Goal: Task Accomplishment & Management: Use online tool/utility

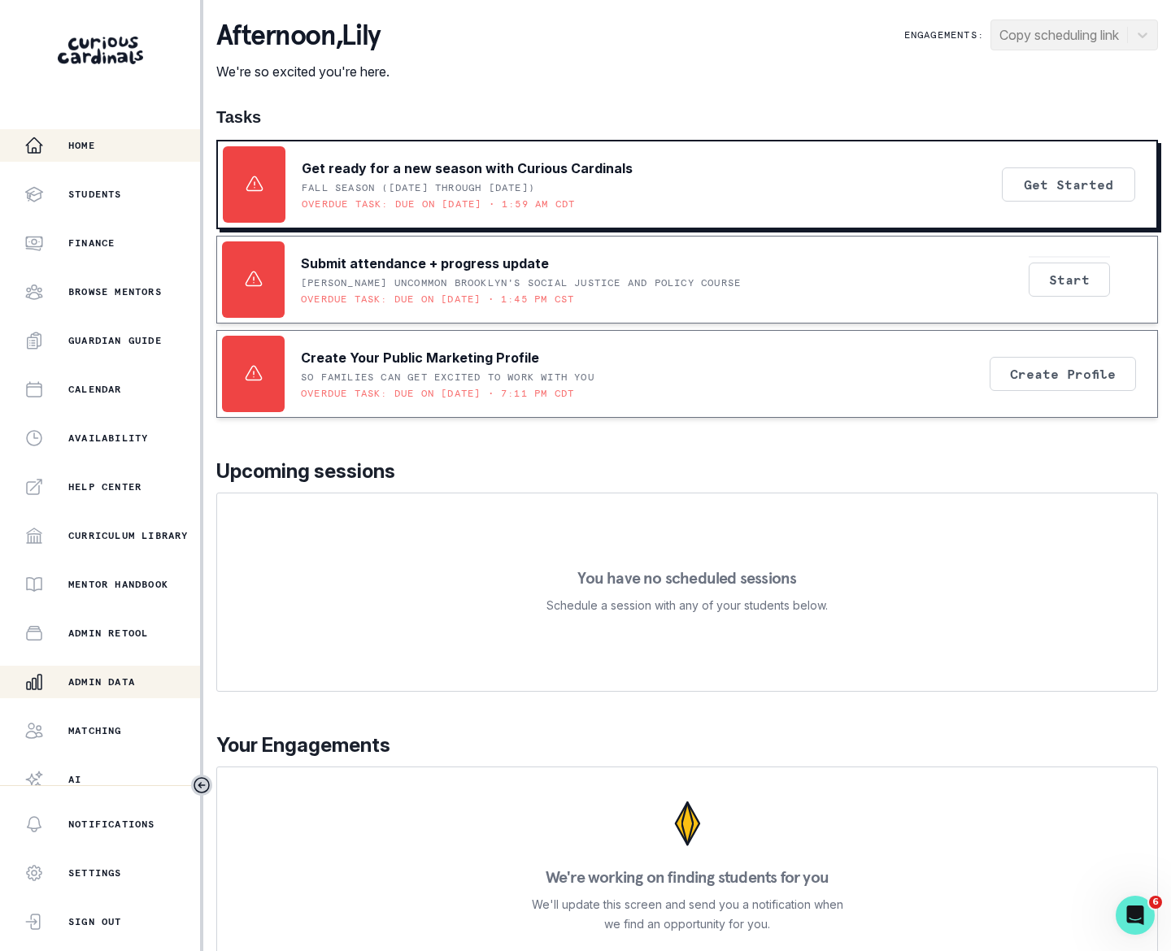
click at [78, 683] on p "Admin Data" at bounding box center [101, 682] width 67 height 13
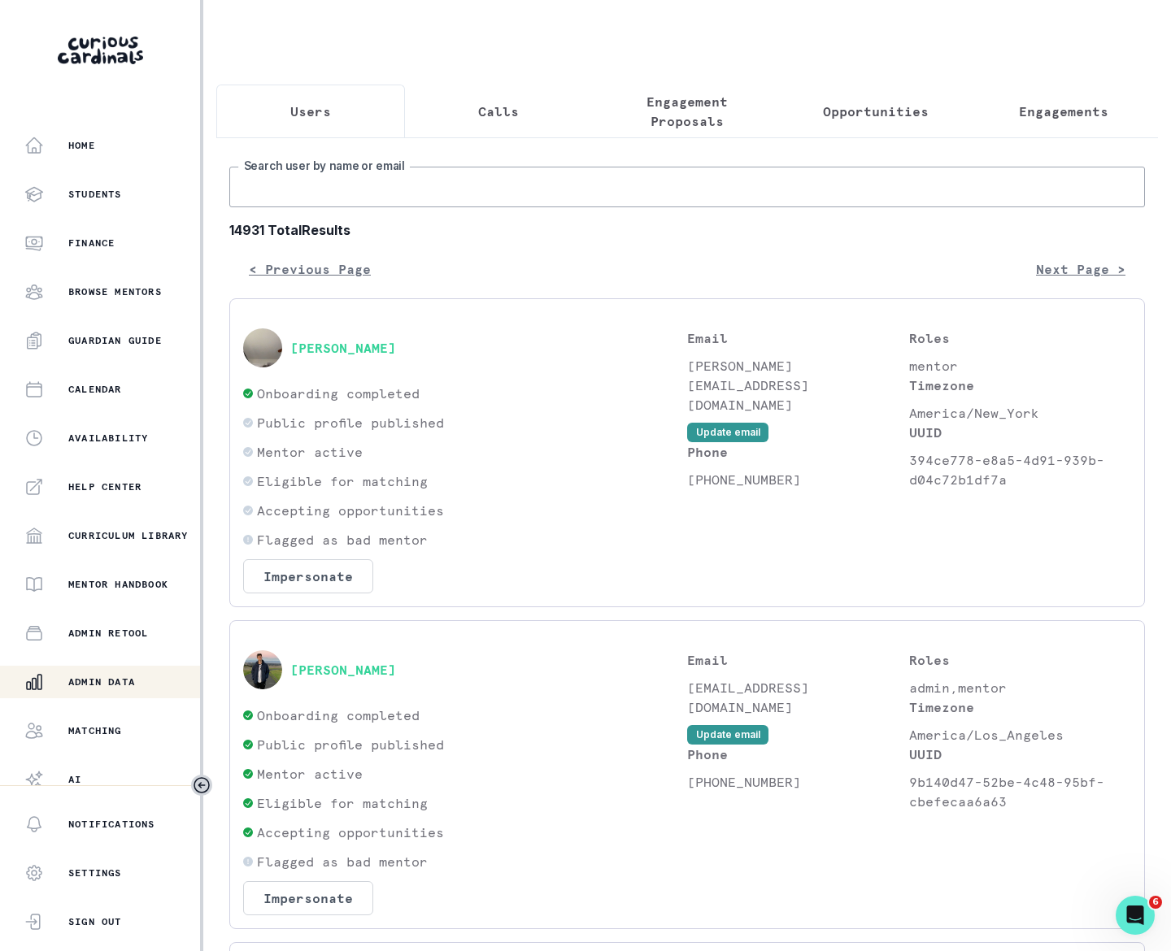
click at [293, 207] on input "Search user by name or email" at bounding box center [687, 187] width 916 height 41
paste input "[PERSON_NAME]"
type input "[PERSON_NAME]"
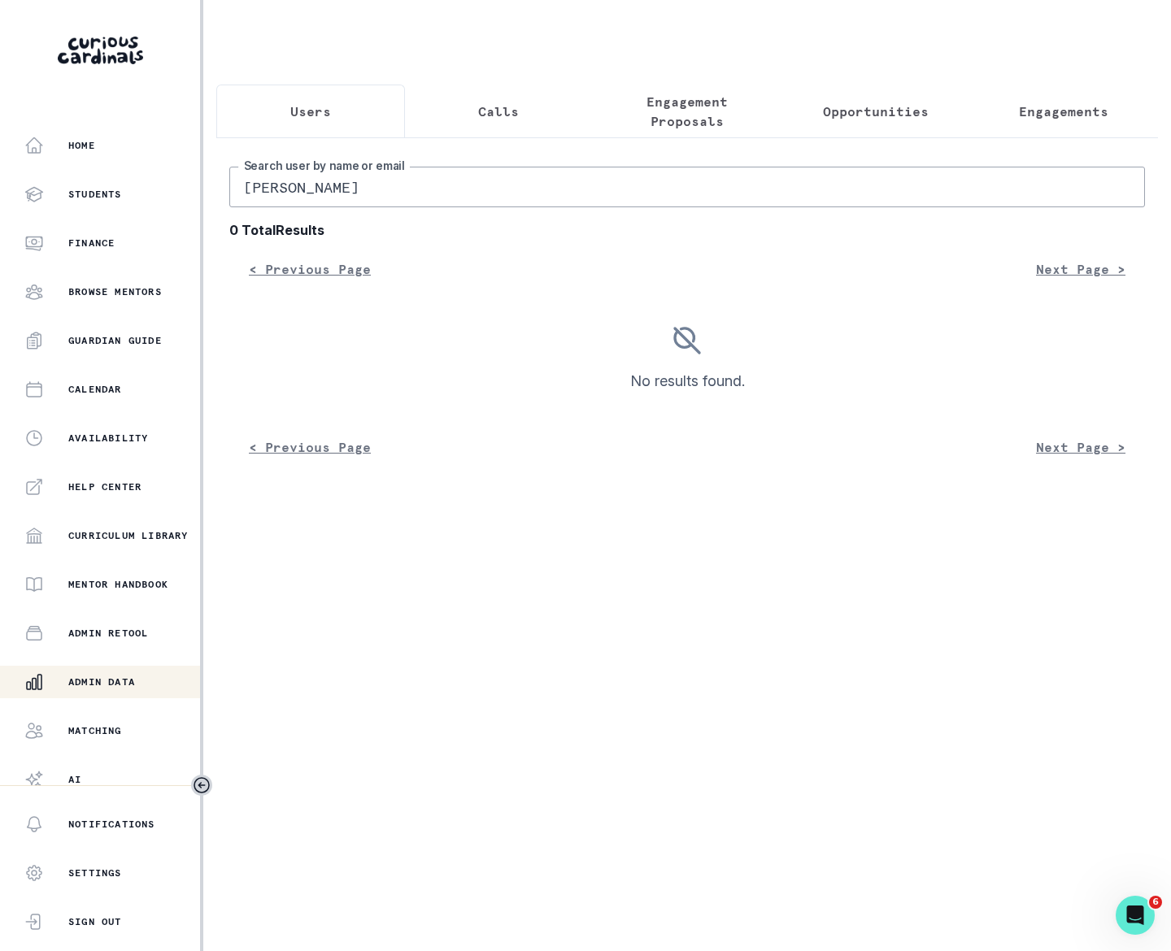
drag, startPoint x: 298, startPoint y: 205, endPoint x: 221, endPoint y: 202, distance: 76.5
click at [221, 202] on div "[PERSON_NAME] Search user by name or email 0 Total Results < Previous Page Next…" at bounding box center [687, 306] width 942 height 339
type input "[PERSON_NAME]"
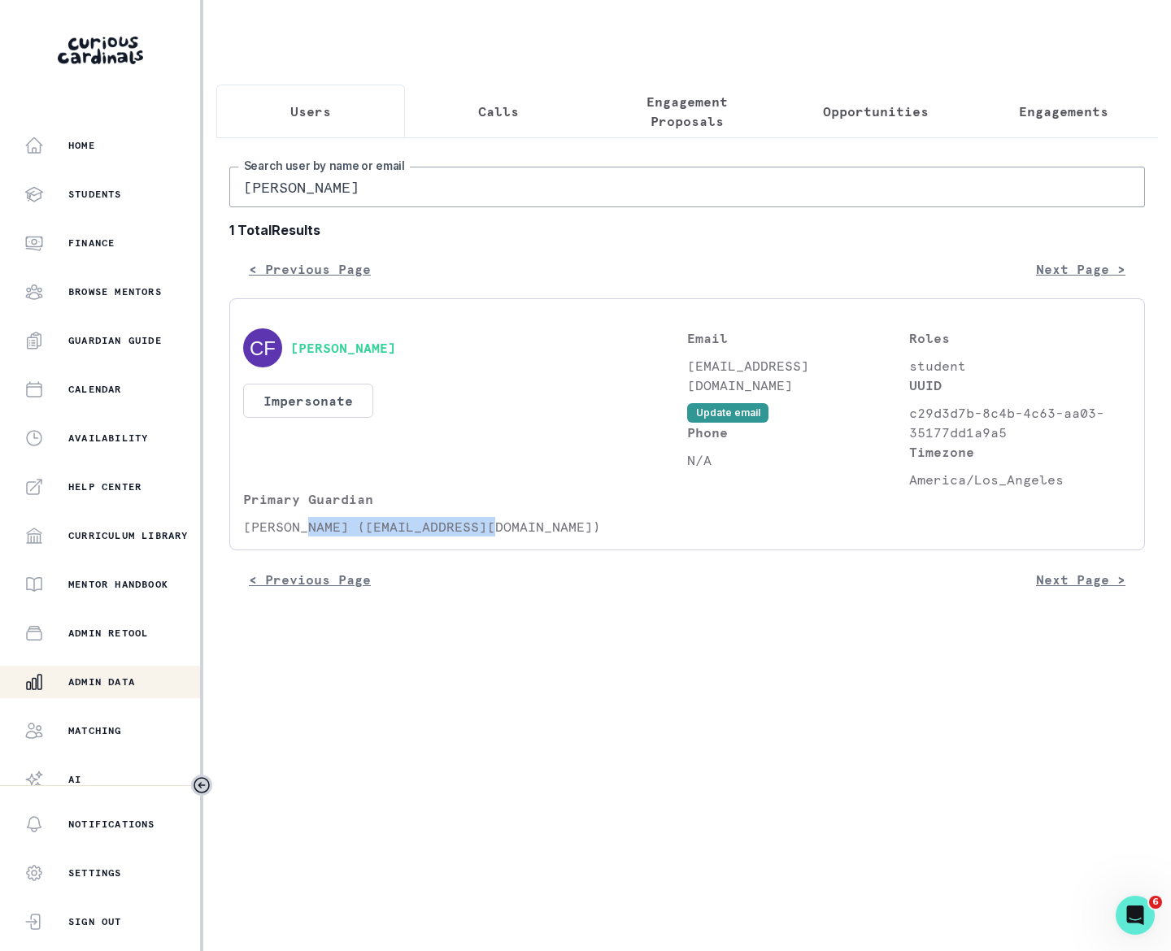
drag, startPoint x: 303, startPoint y: 541, endPoint x: 490, endPoint y: 546, distance: 187.1
click at [492, 537] on p "[PERSON_NAME] ([EMAIL_ADDRESS][DOMAIN_NAME])" at bounding box center [465, 527] width 444 height 20
copy p "[EMAIL_ADDRESS][DOMAIN_NAME]"
click at [297, 202] on input "[PERSON_NAME]" at bounding box center [687, 187] width 916 height 41
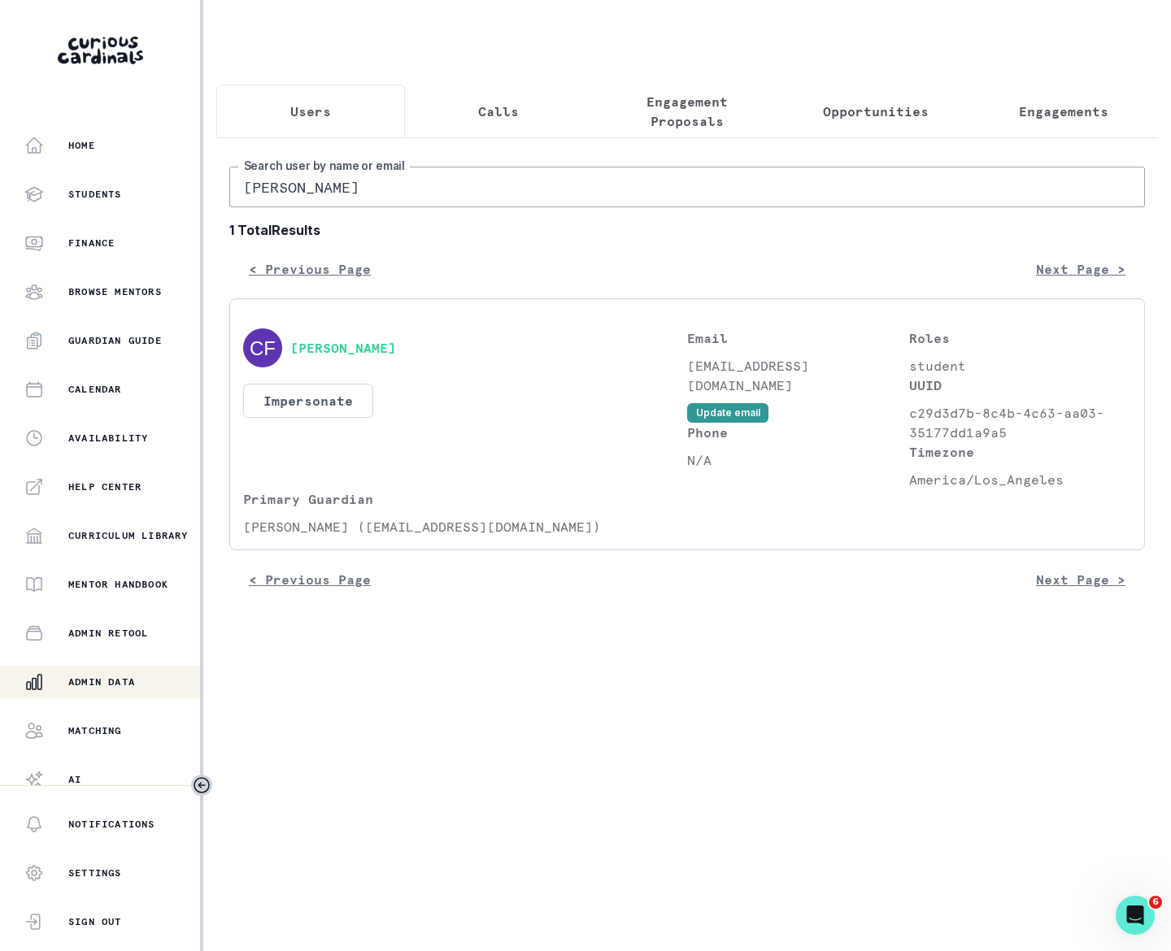
click at [297, 202] on input "[PERSON_NAME]" at bounding box center [687, 187] width 916 height 41
click at [297, 205] on input "[PERSON_NAME]" at bounding box center [687, 187] width 916 height 41
paste input "[EMAIL_ADDRESS][DOMAIN_NAME]"
type input "[EMAIL_ADDRESS][DOMAIN_NAME]"
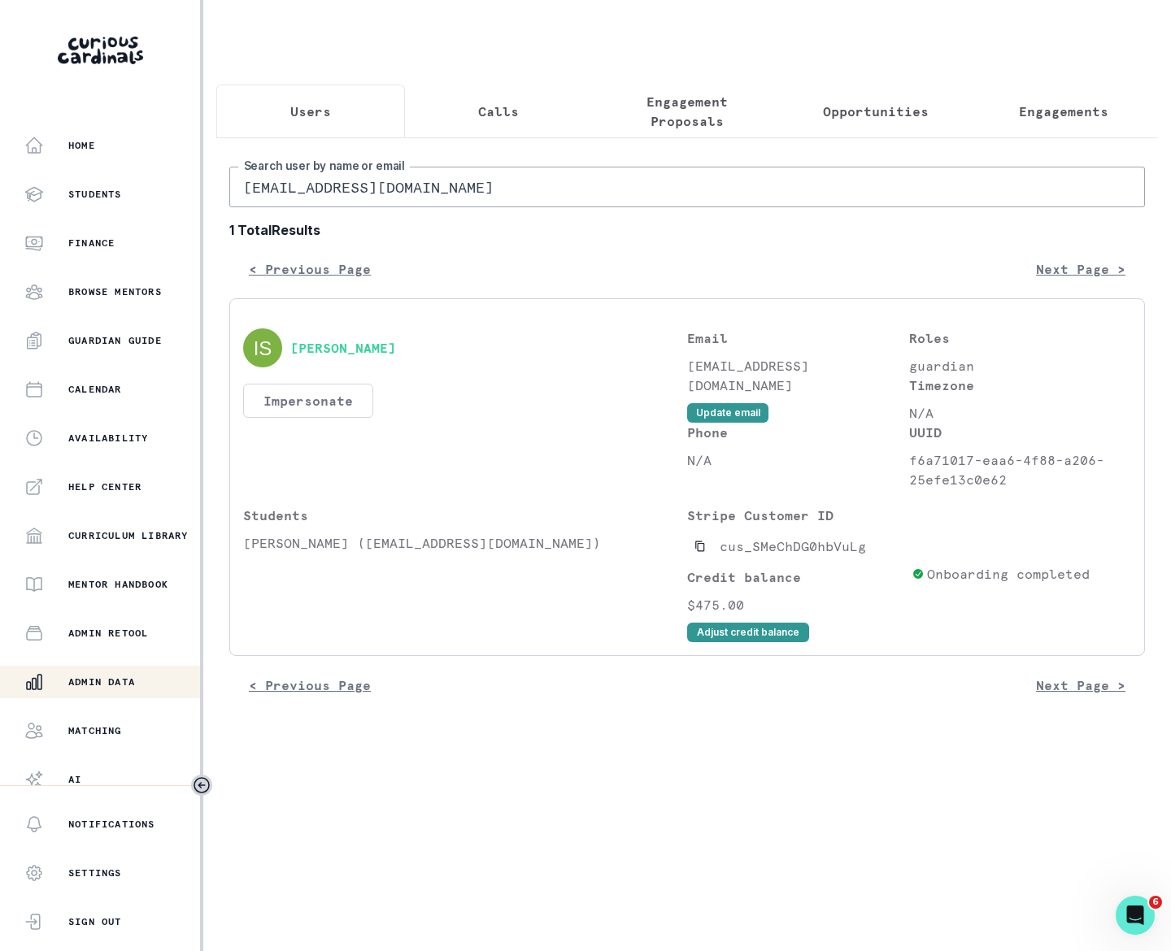
click at [320, 414] on button "Impersonate" at bounding box center [308, 401] width 130 height 34
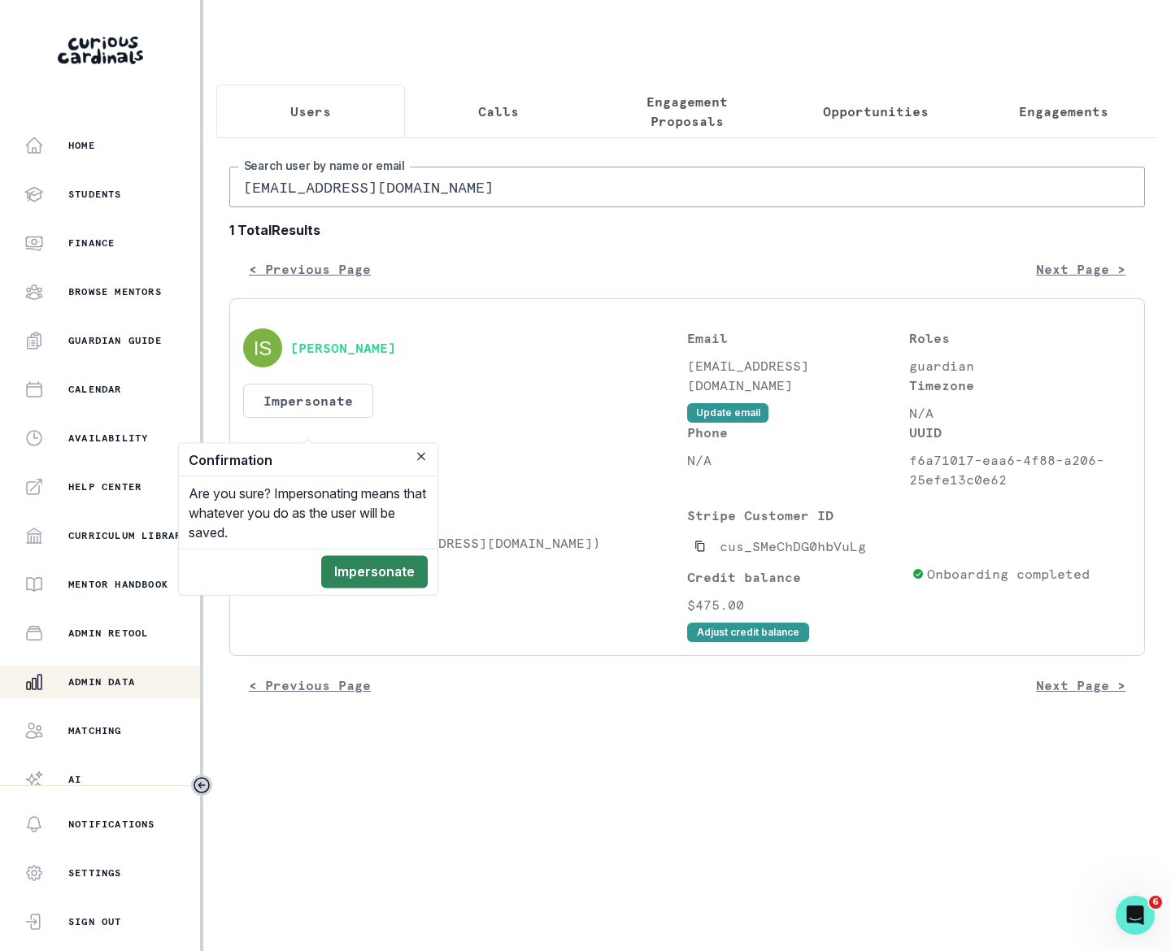
click at [366, 570] on button "Impersonate" at bounding box center [374, 572] width 107 height 33
